Goal: Check status

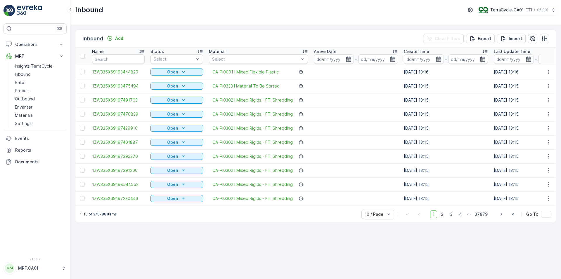
click at [165, 54] on div "Status" at bounding box center [177, 52] width 53 height 6
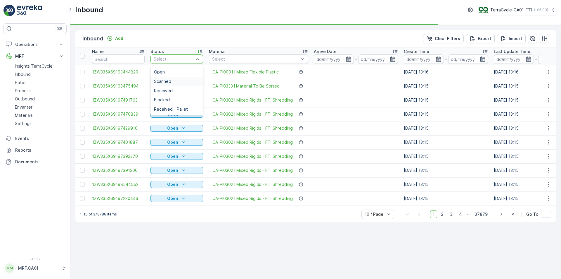
click at [172, 79] on div "Scanned" at bounding box center [177, 81] width 46 height 5
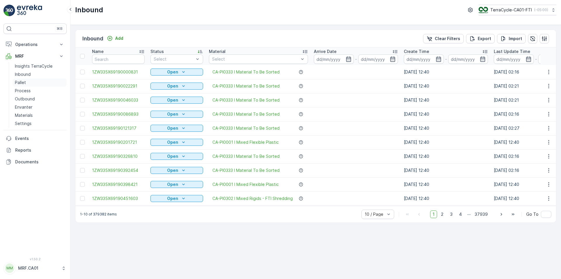
click at [23, 80] on p "Pallet" at bounding box center [20, 83] width 11 height 6
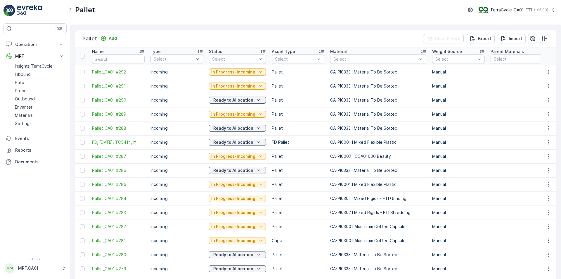
click at [120, 142] on span "FD, [DATE], TC5414, #1" at bounding box center [118, 142] width 53 height 6
click at [21, 74] on p "Inbound" at bounding box center [23, 74] width 16 height 6
